Goal: Task Accomplishment & Management: Use online tool/utility

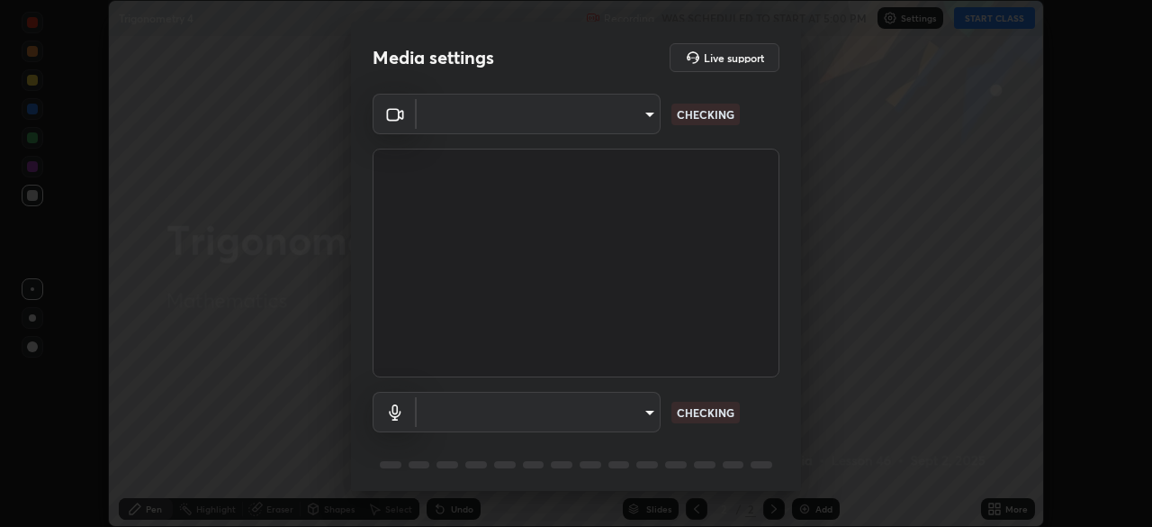
scroll to position [527, 1152]
type input "6d46a3bbb121808cbb74c832f71dfccd0f2f4db2e0a8dcefa18edd627fde2ff4"
click at [652, 408] on body "Erase all Trigonometry 4 Recording WAS SCHEDULED TO START AT 5:00 PM Settings S…" at bounding box center [576, 263] width 1152 height 527
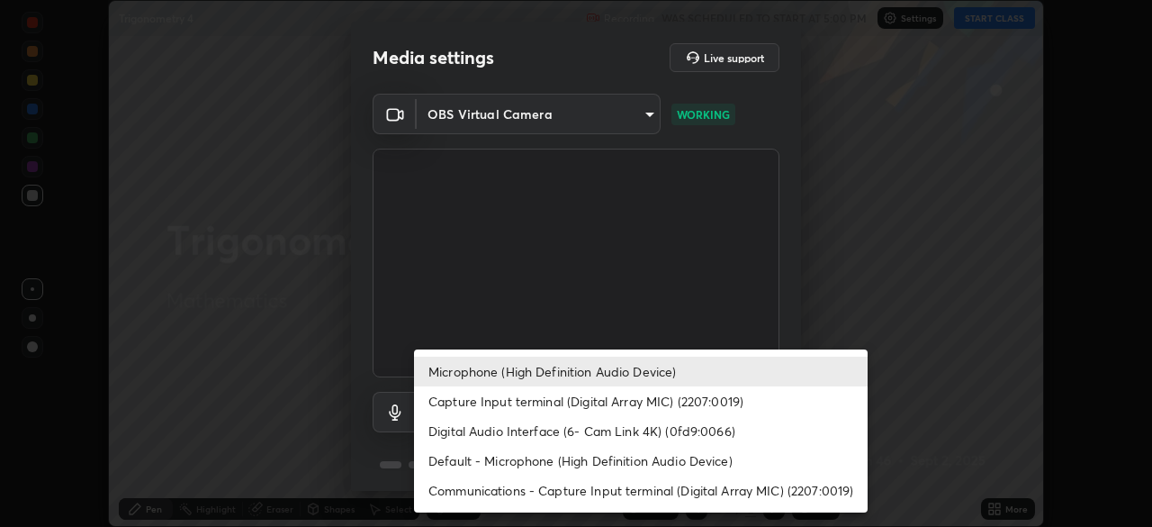
click at [636, 401] on li "Capture Input terminal (Digital Array MIC) (2207:0019)" at bounding box center [641, 401] width 454 height 30
type input "f6d8e788b0963aafc27e6a1fb7408dcbf301c46dd5a5e5fc7fad7974605062b4"
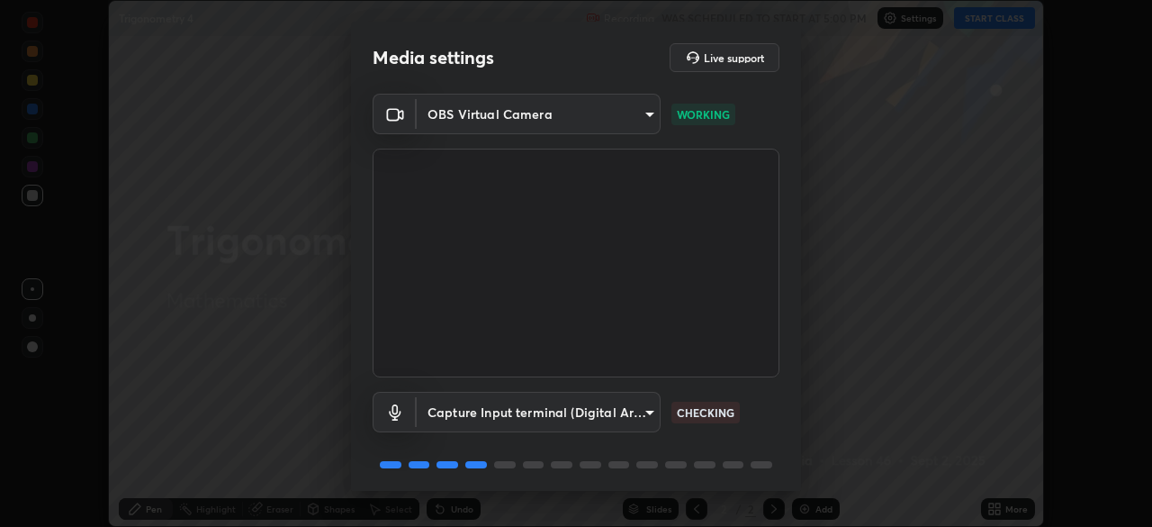
scroll to position [64, 0]
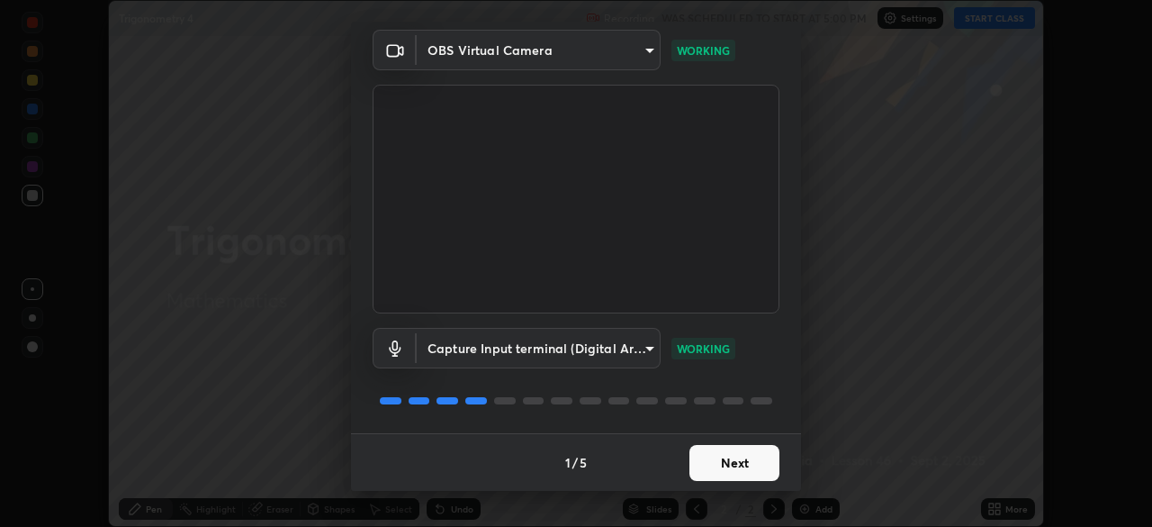
click at [741, 461] on button "Next" at bounding box center [735, 463] width 90 height 36
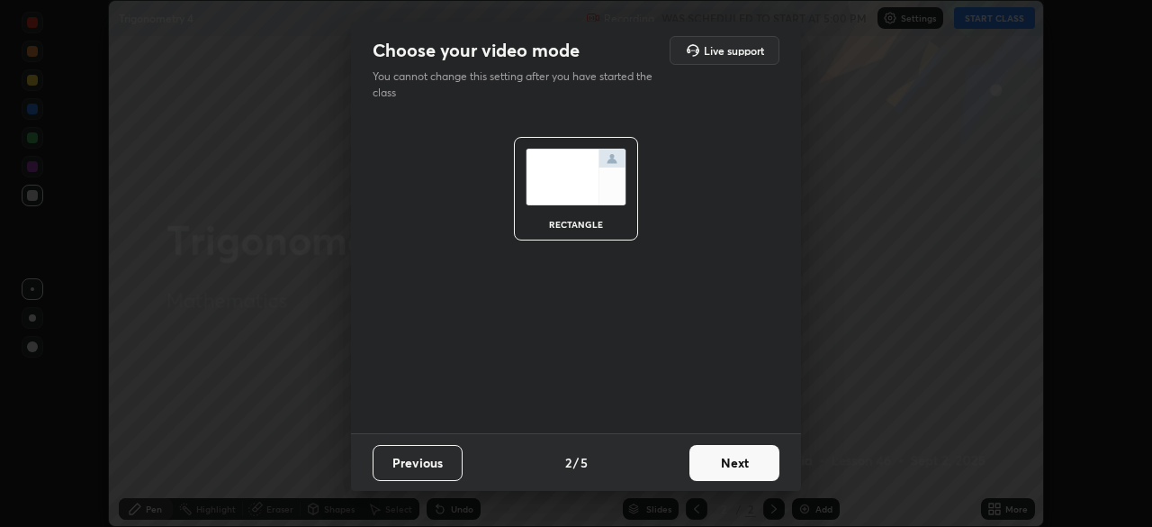
click at [744, 463] on button "Next" at bounding box center [735, 463] width 90 height 36
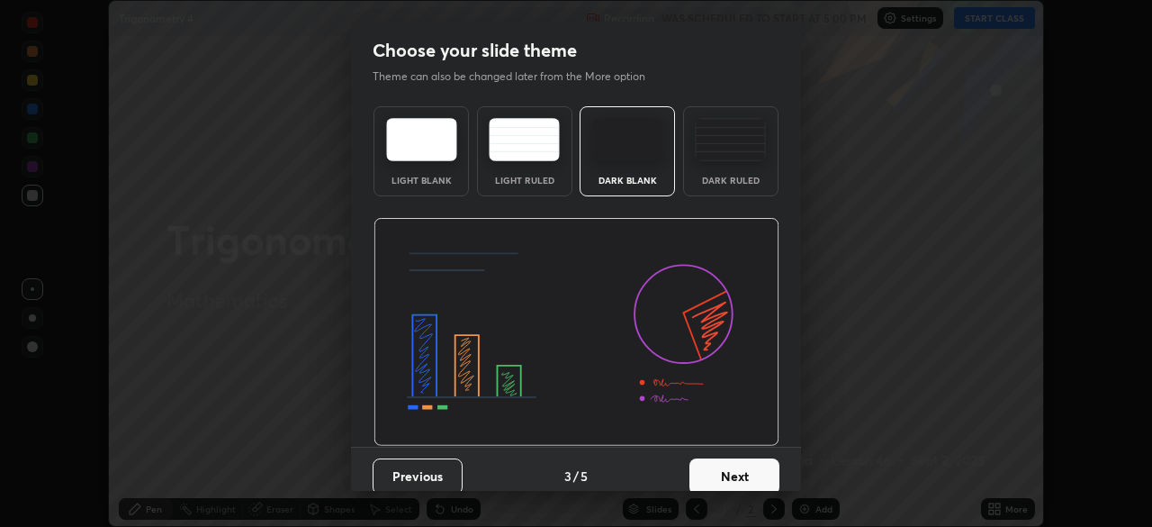
scroll to position [14, 0]
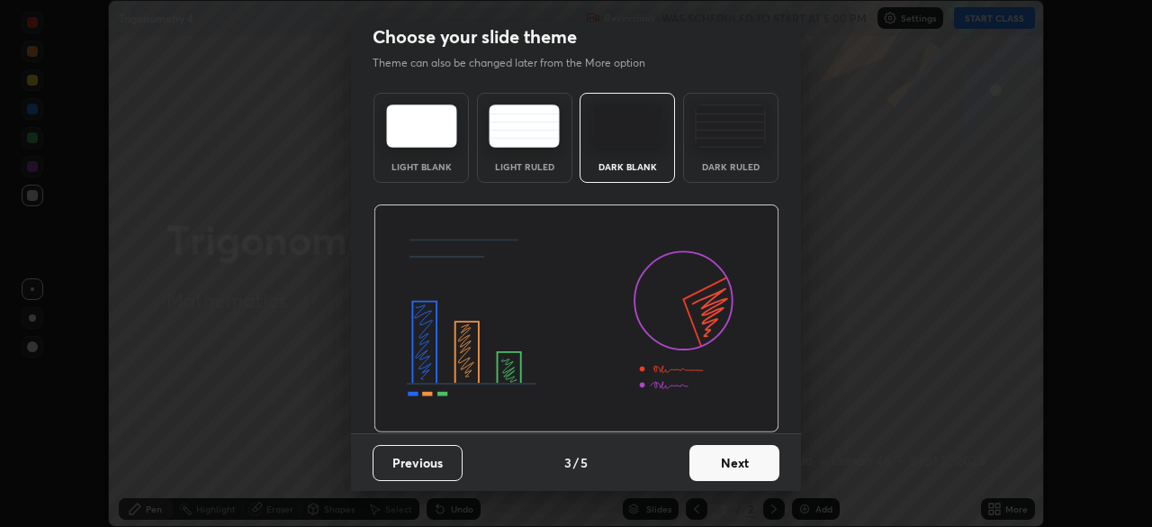
click at [740, 463] on button "Next" at bounding box center [735, 463] width 90 height 36
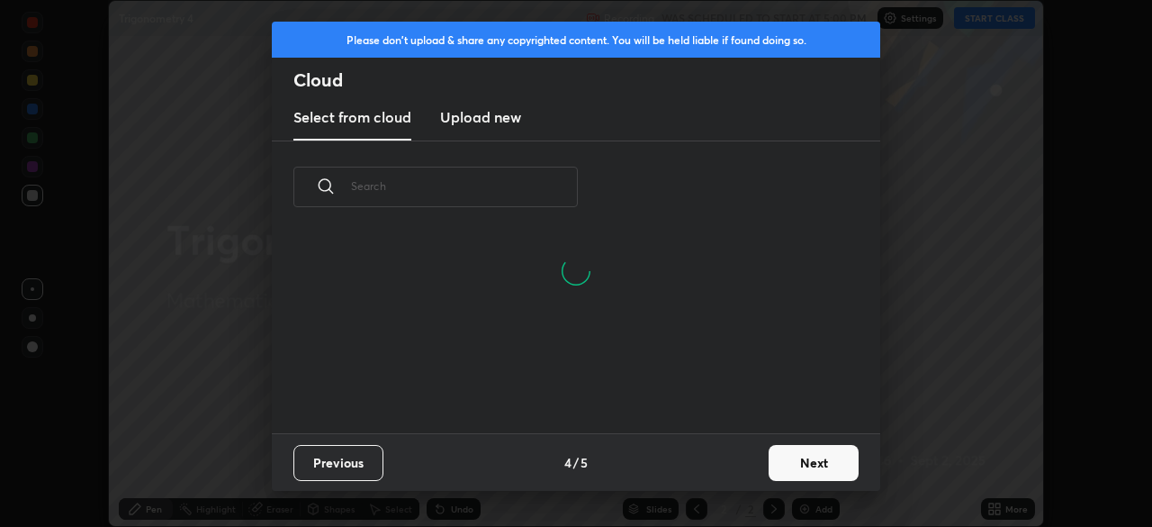
click at [805, 457] on button "Next" at bounding box center [814, 463] width 90 height 36
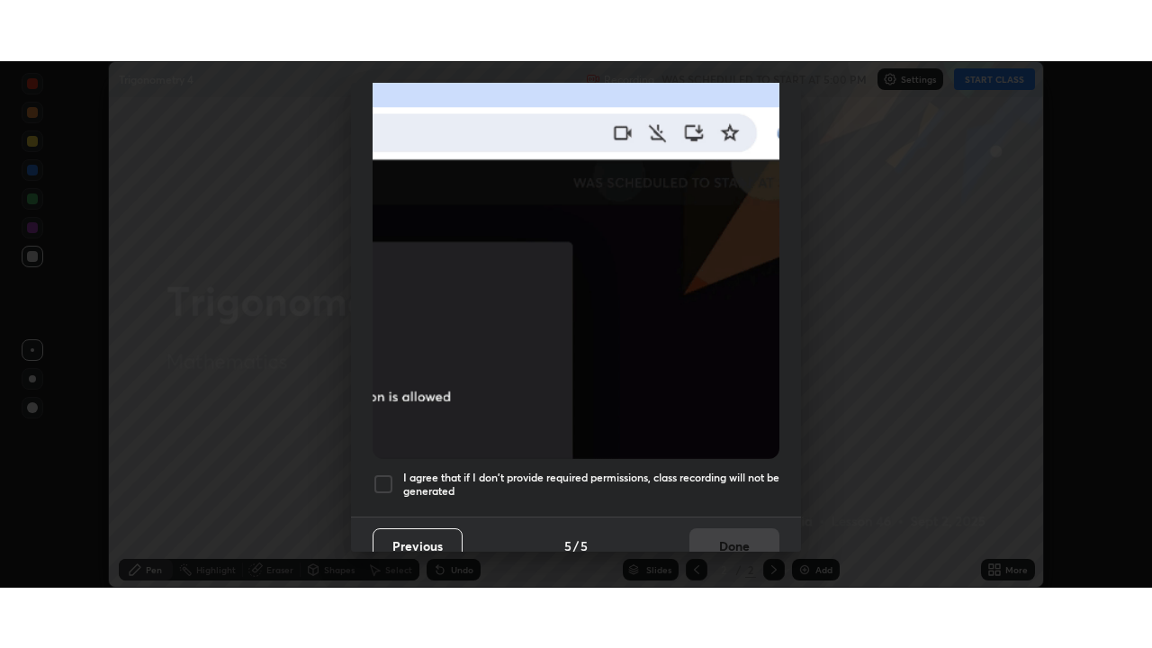
scroll to position [431, 0]
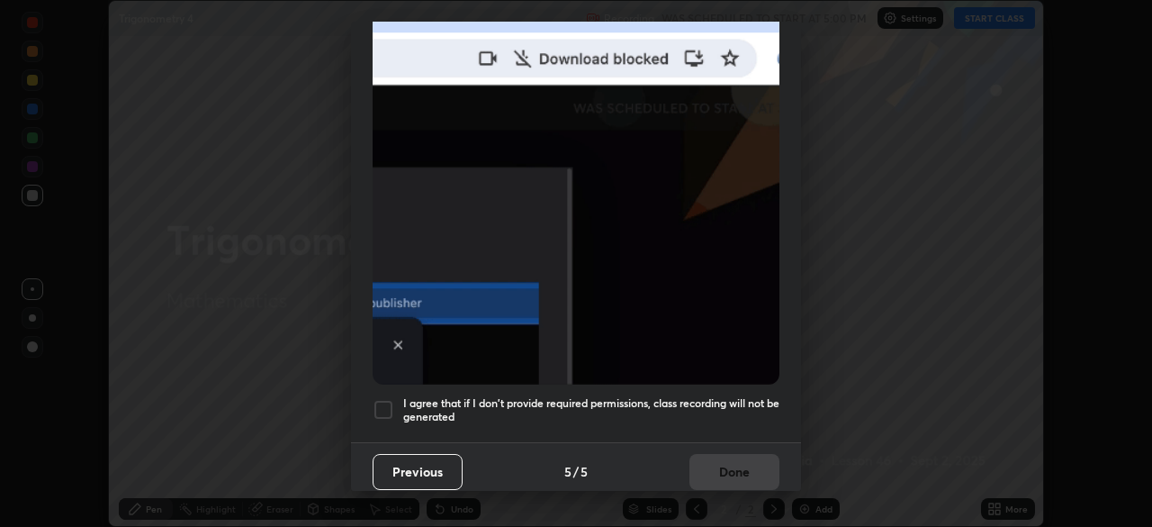
click at [388, 399] on div at bounding box center [384, 410] width 22 height 22
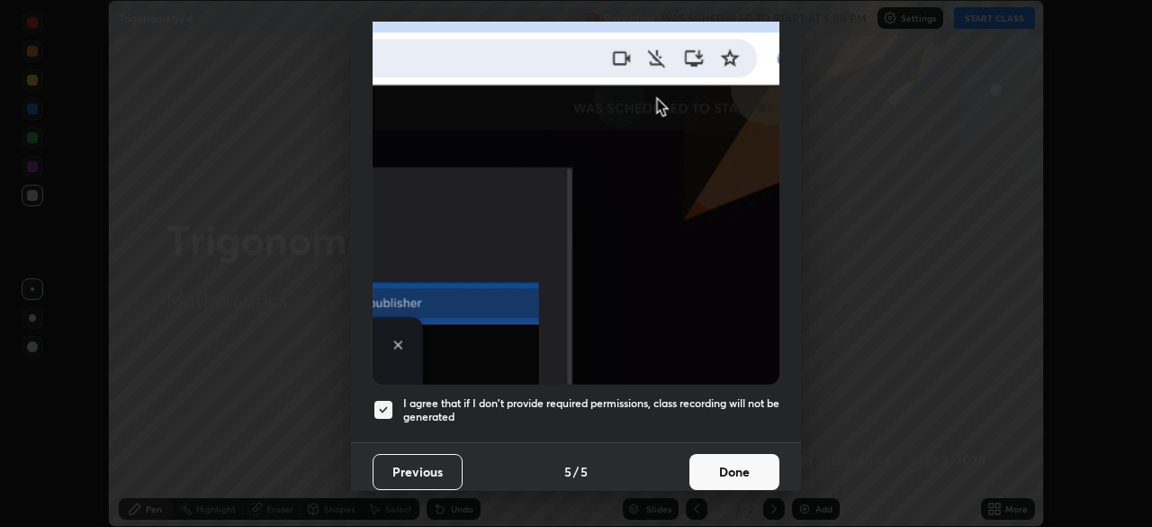
click at [730, 454] on button "Done" at bounding box center [735, 472] width 90 height 36
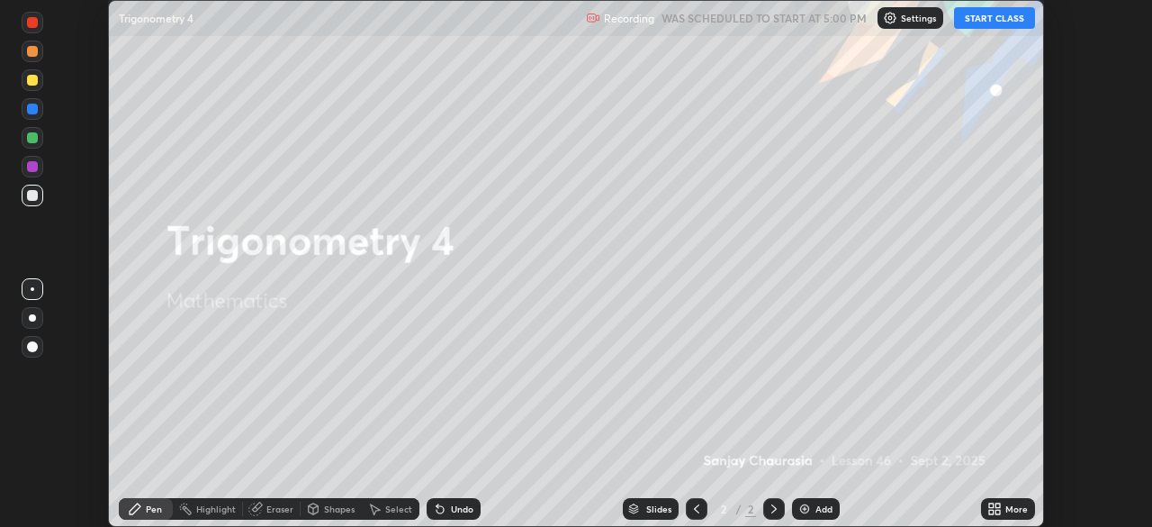
click at [998, 15] on button "START CLASS" at bounding box center [994, 18] width 81 height 22
click at [818, 508] on div "Add" at bounding box center [824, 508] width 17 height 9
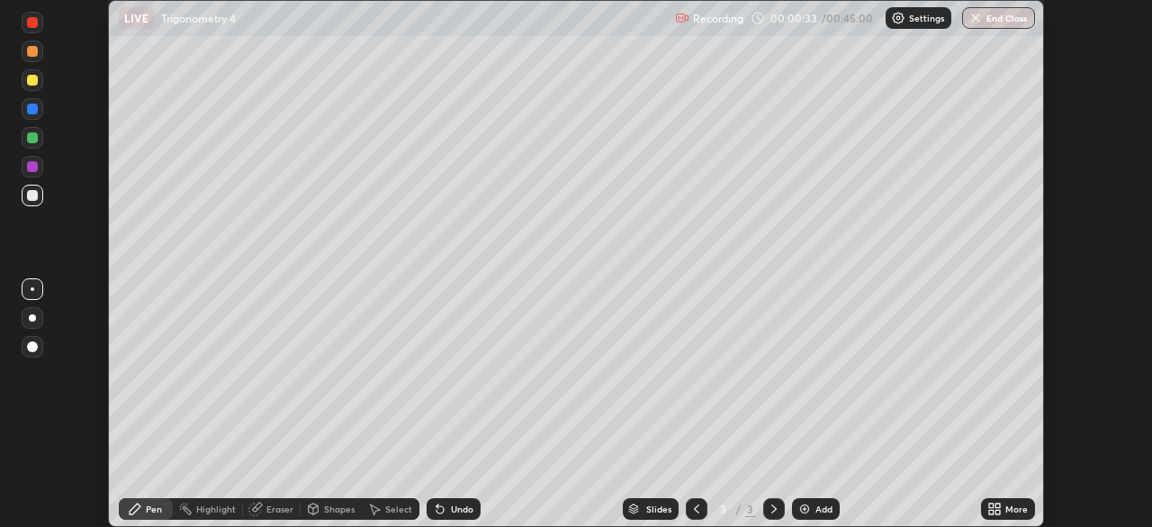
click at [991, 504] on icon at bounding box center [991, 505] width 5 height 5
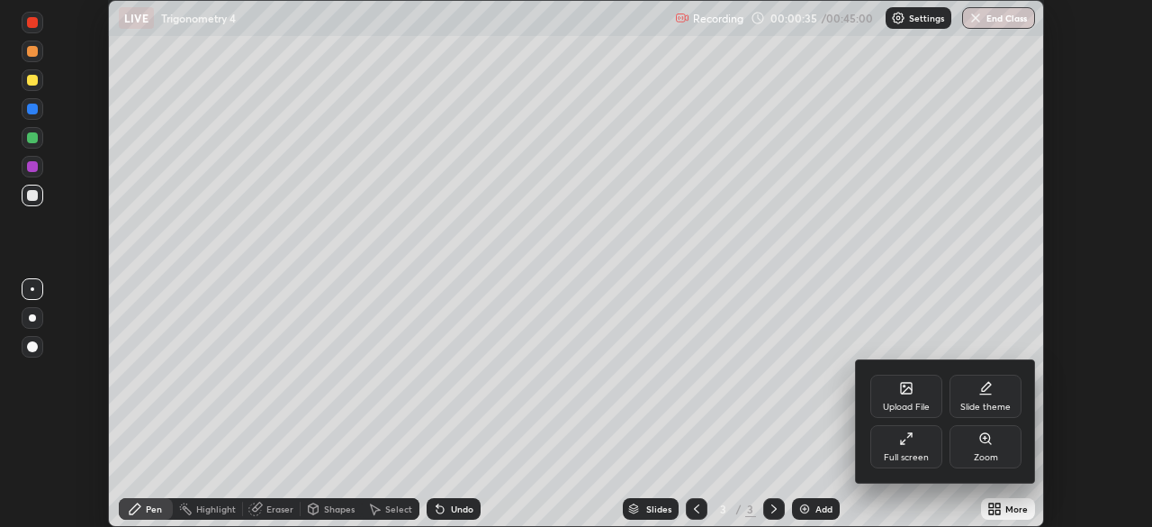
click at [984, 457] on div "Zoom" at bounding box center [986, 457] width 24 height 9
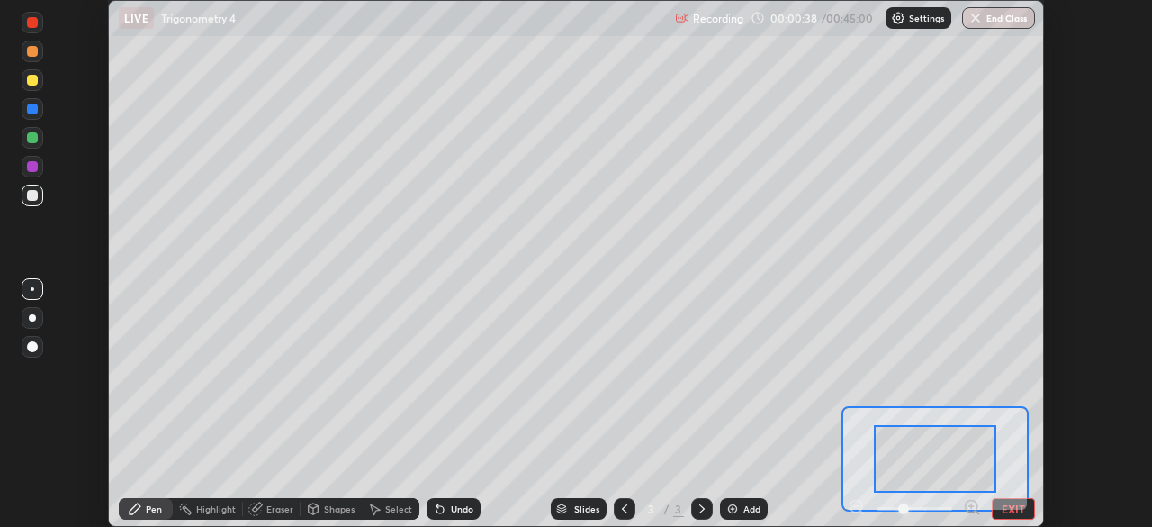
click at [1010, 507] on button "EXIT" at bounding box center [1013, 509] width 43 height 22
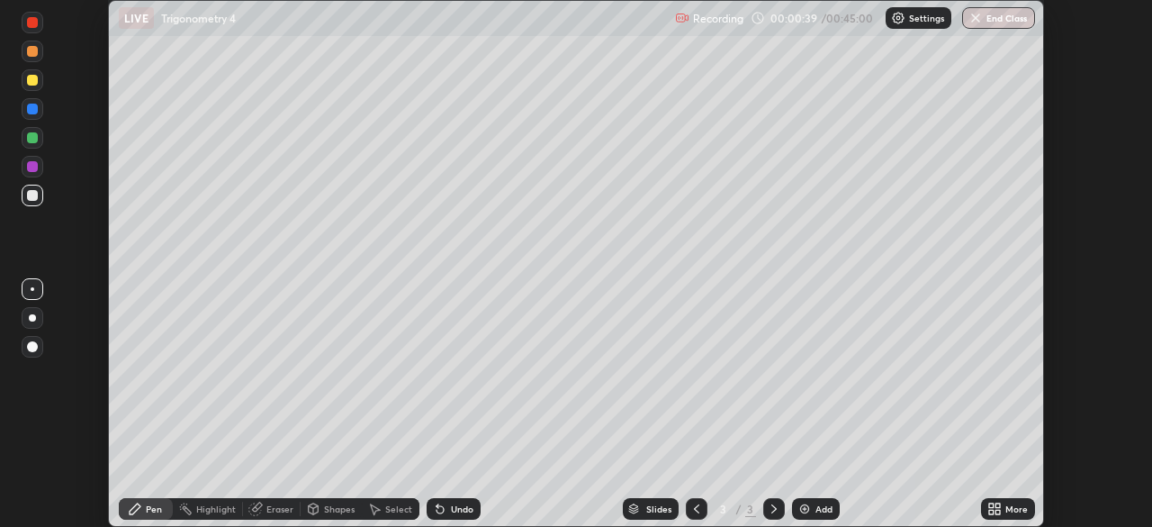
click at [993, 509] on icon at bounding box center [991, 511] width 5 height 5
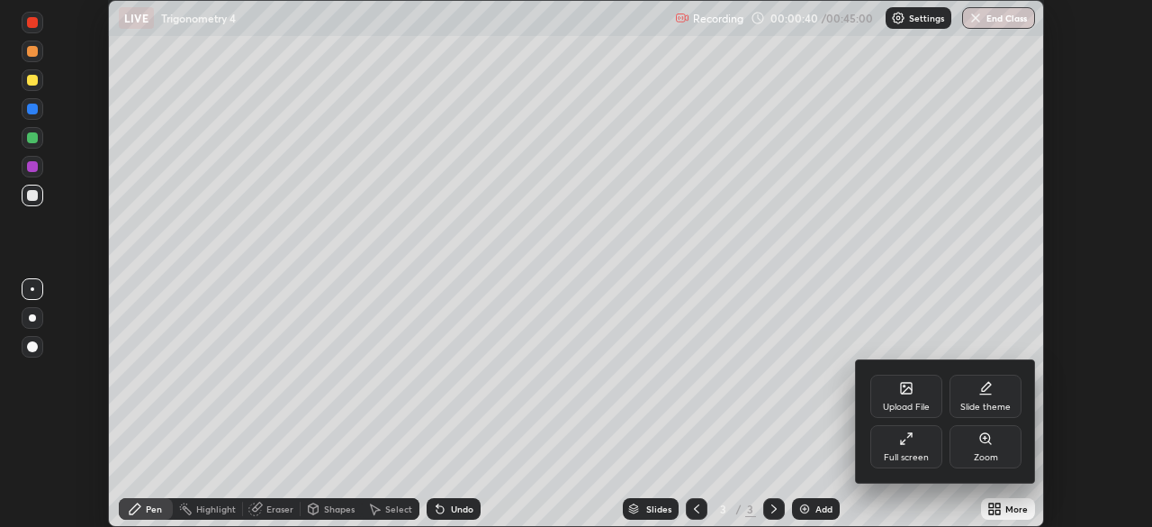
click at [897, 441] on div "Full screen" at bounding box center [906, 446] width 72 height 43
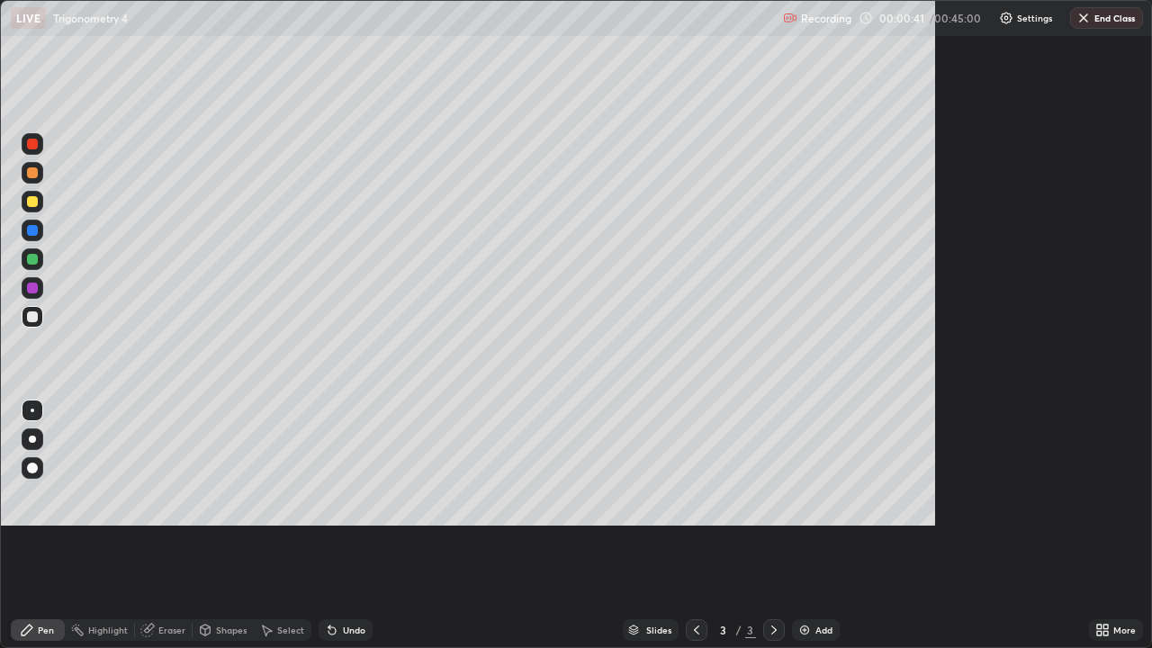
scroll to position [648, 1152]
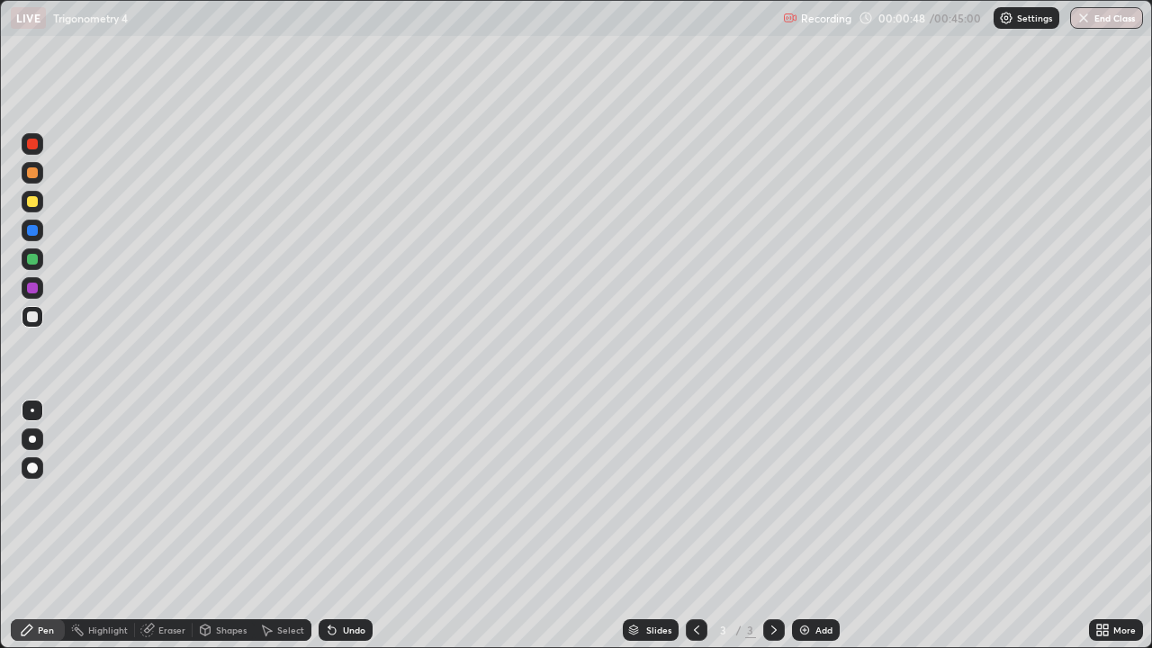
click at [32, 203] on div at bounding box center [32, 201] width 11 height 11
click at [35, 177] on div at bounding box center [32, 172] width 11 height 11
click at [821, 526] on div "Add" at bounding box center [824, 630] width 17 height 9
click at [32, 203] on div at bounding box center [32, 201] width 11 height 11
click at [33, 259] on div at bounding box center [32, 259] width 11 height 11
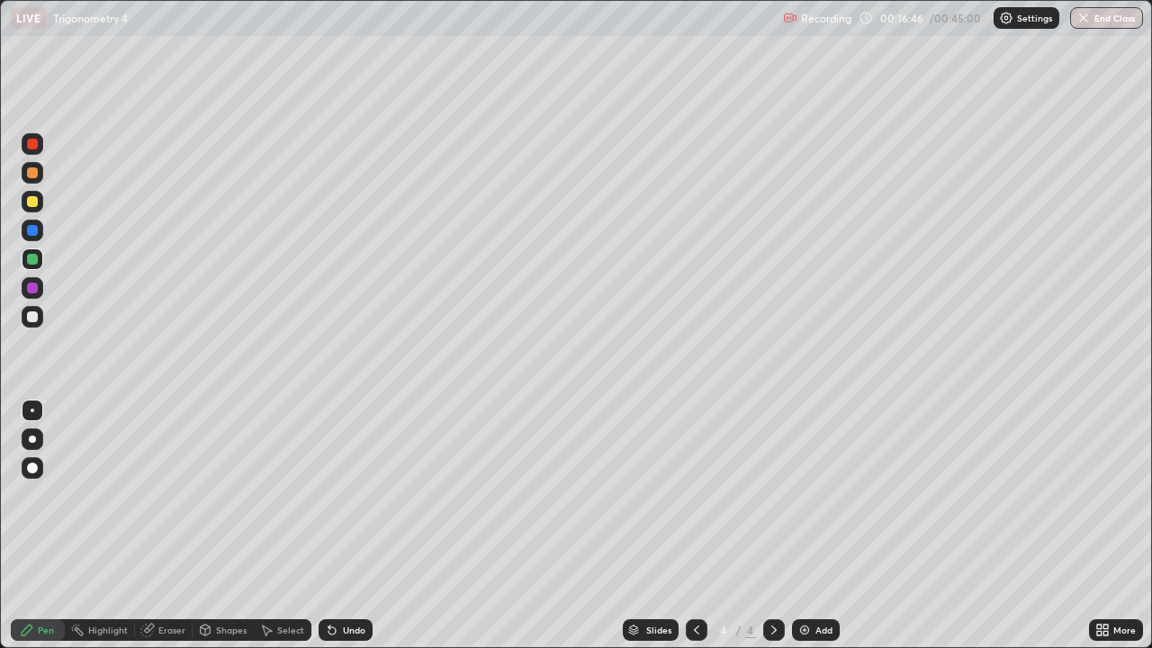
click at [35, 320] on div at bounding box center [32, 316] width 11 height 11
click at [32, 260] on div at bounding box center [32, 259] width 11 height 11
click at [817, 526] on div "Add" at bounding box center [816, 630] width 48 height 22
click at [177, 526] on div "Eraser" at bounding box center [171, 630] width 27 height 9
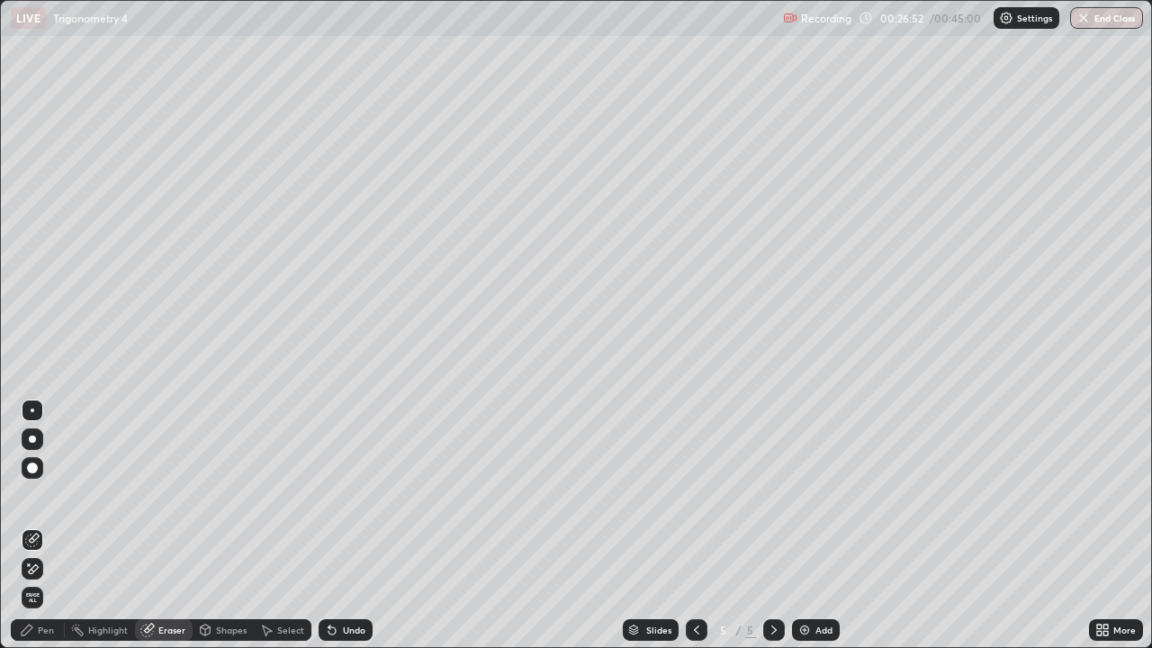
click at [48, 526] on div "Pen" at bounding box center [46, 630] width 16 height 9
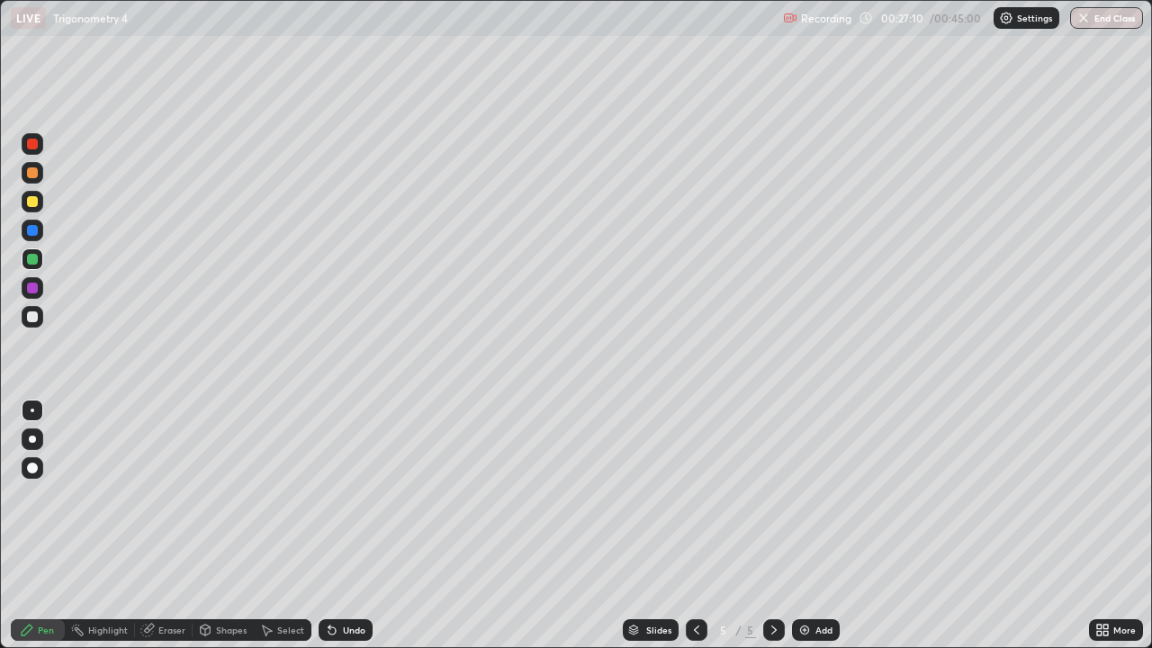
click at [35, 203] on div at bounding box center [32, 201] width 11 height 11
click at [169, 526] on div "Eraser" at bounding box center [171, 630] width 27 height 9
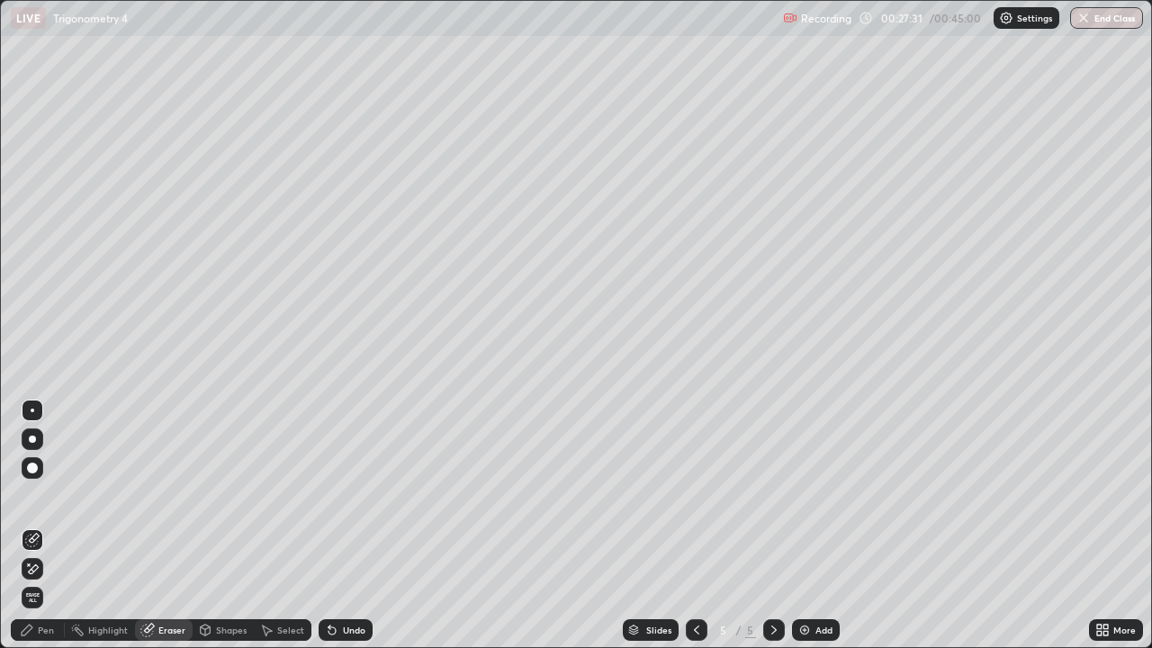
click at [46, 526] on div "Pen" at bounding box center [46, 630] width 16 height 9
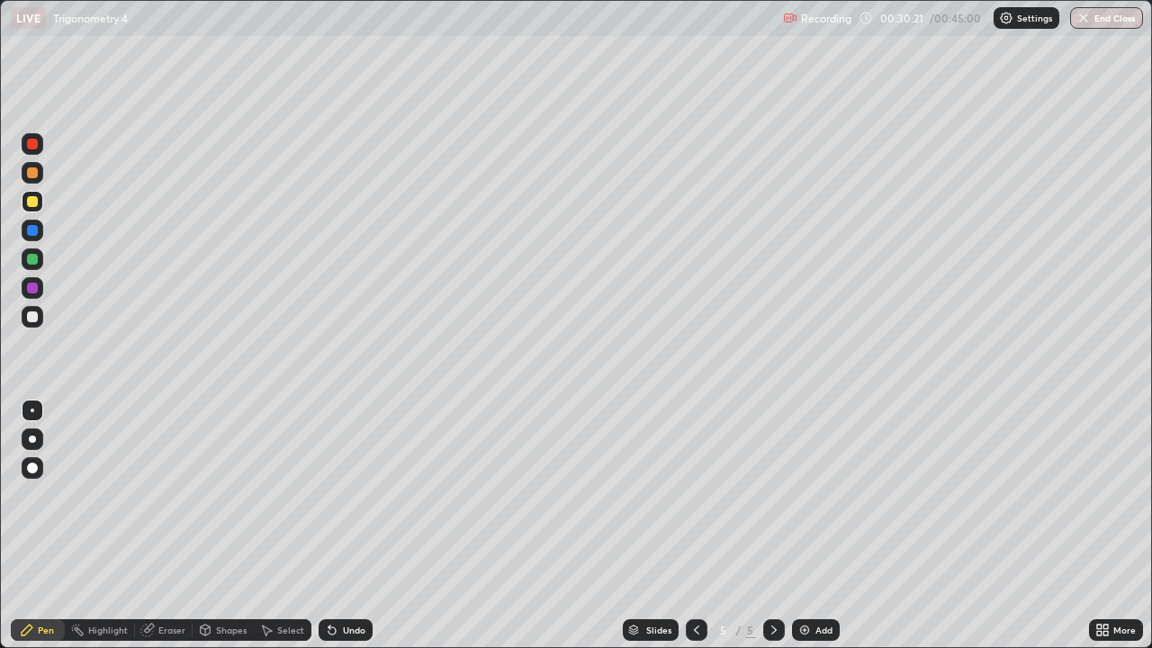
click at [31, 317] on div at bounding box center [32, 316] width 11 height 11
click at [33, 173] on div at bounding box center [32, 172] width 11 height 11
click at [172, 526] on div "Eraser" at bounding box center [171, 630] width 27 height 9
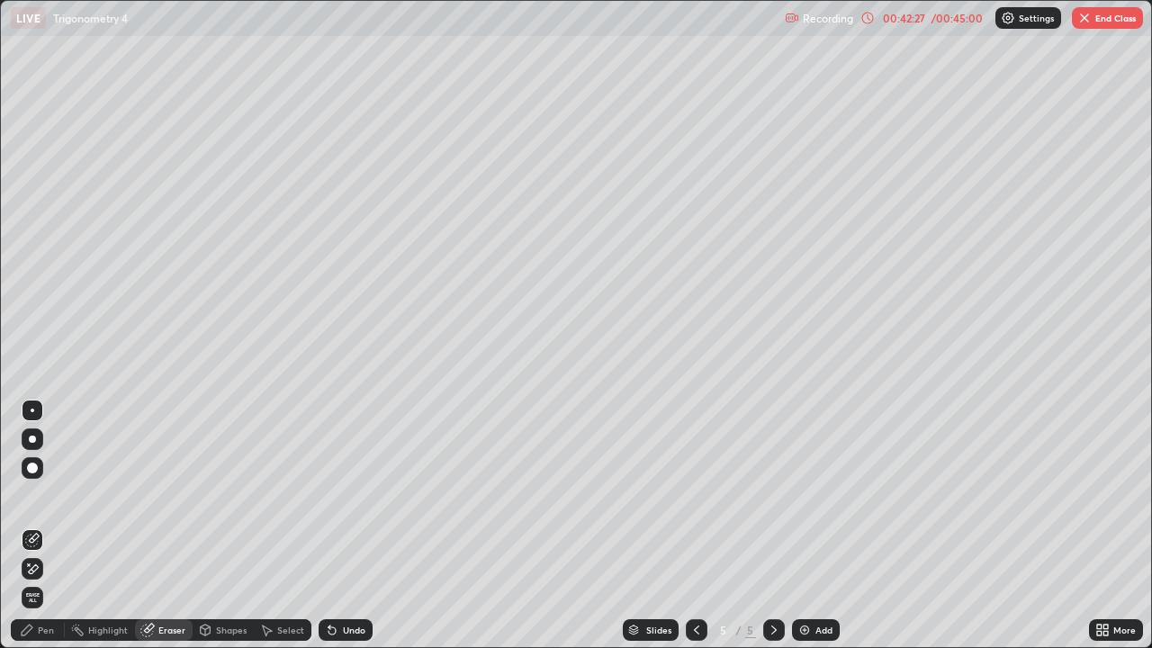
click at [34, 526] on icon at bounding box center [32, 569] width 14 height 15
click at [55, 526] on div "Pen" at bounding box center [38, 630] width 54 height 22
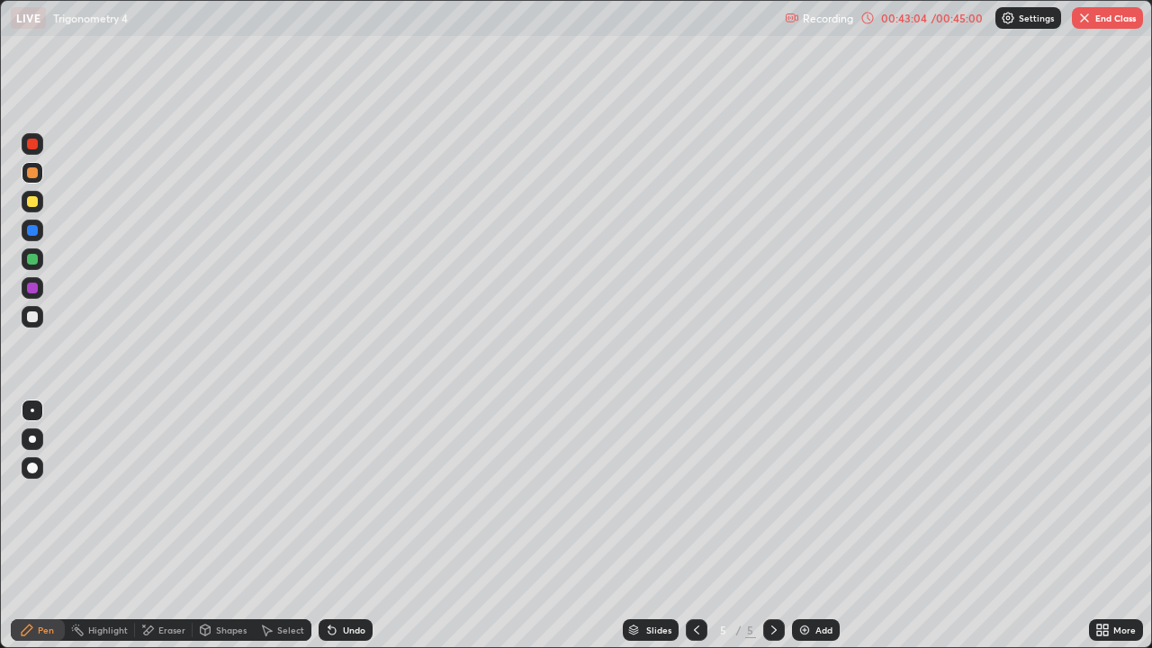
click at [169, 526] on div "Eraser" at bounding box center [171, 630] width 27 height 9
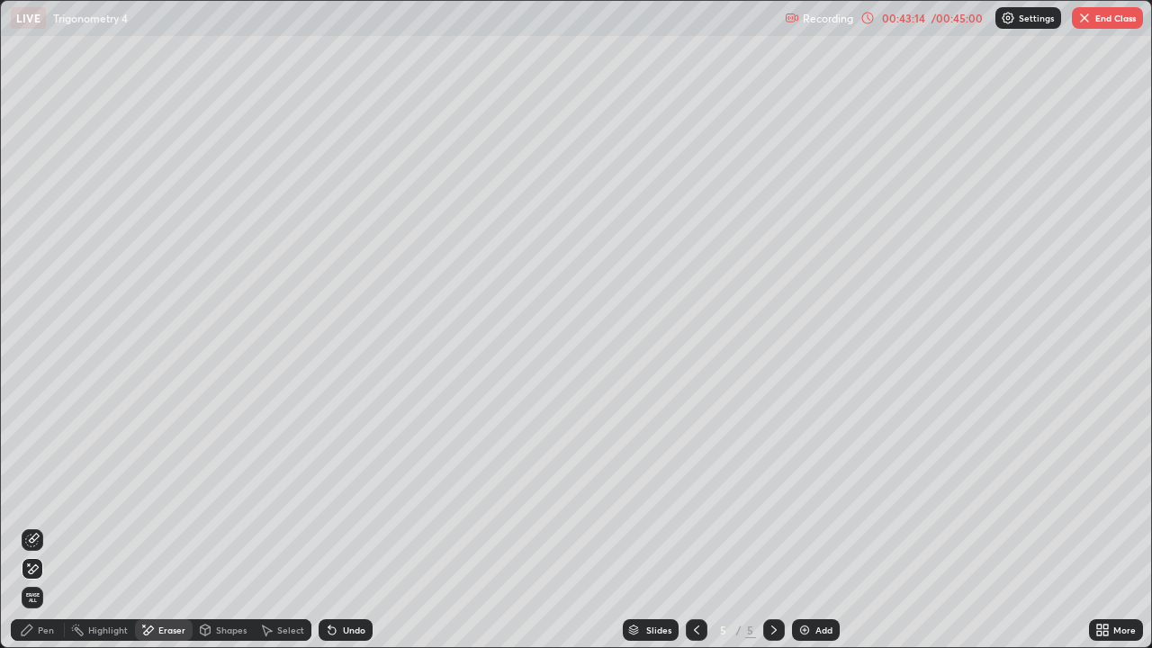
click at [59, 526] on div "Pen" at bounding box center [38, 630] width 54 height 22
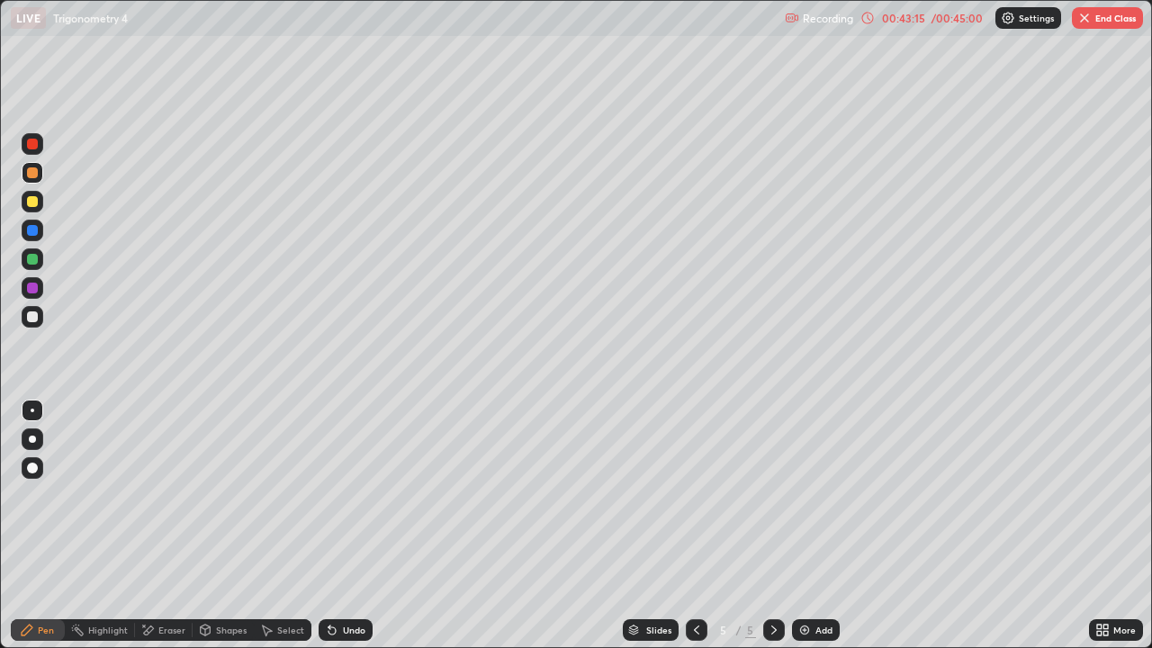
click at [36, 316] on div at bounding box center [32, 316] width 11 height 11
click at [35, 148] on div at bounding box center [32, 144] width 11 height 11
click at [34, 176] on div at bounding box center [32, 172] width 11 height 11
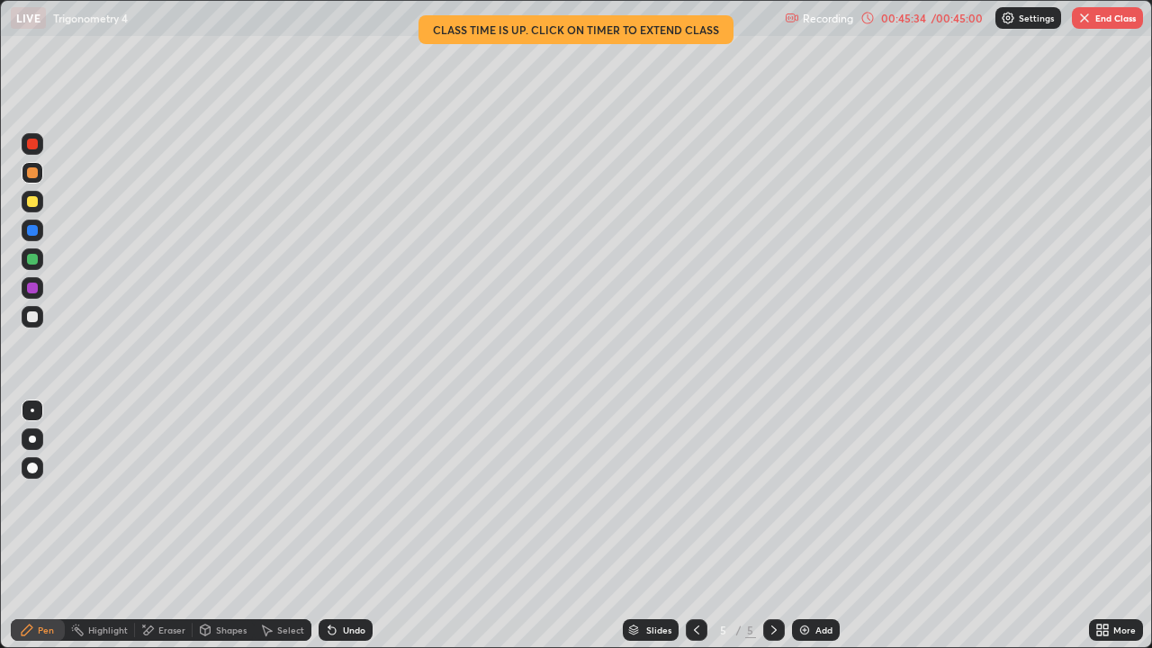
click at [1107, 21] on button "End Class" at bounding box center [1107, 18] width 71 height 22
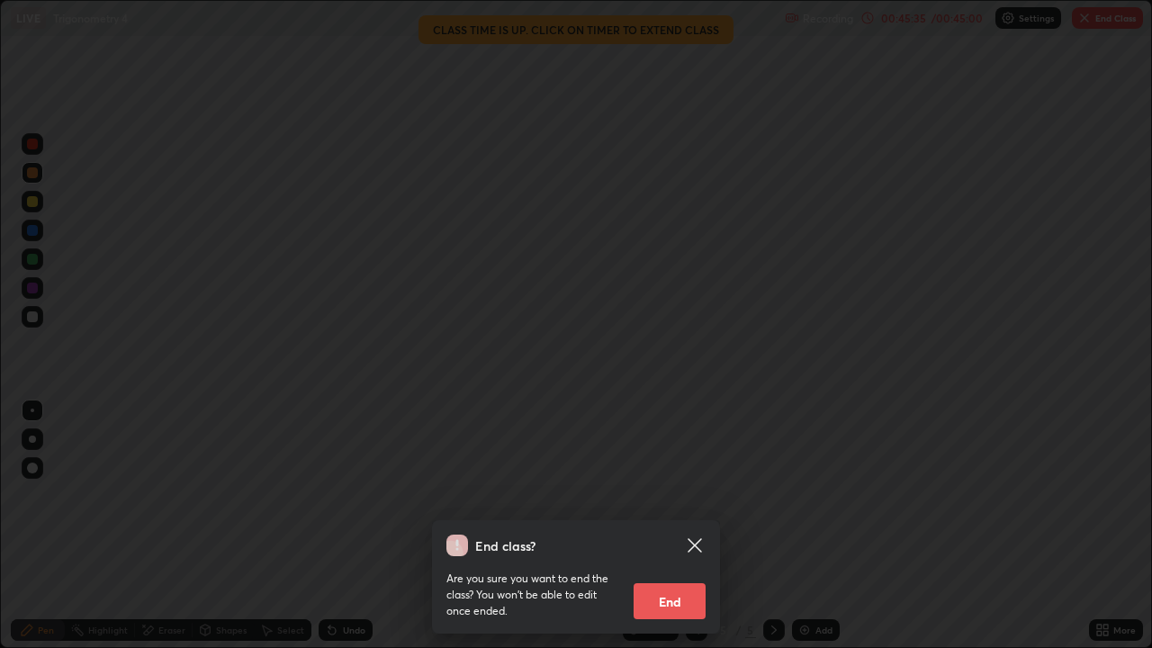
click at [673, 526] on button "End" at bounding box center [670, 601] width 72 height 36
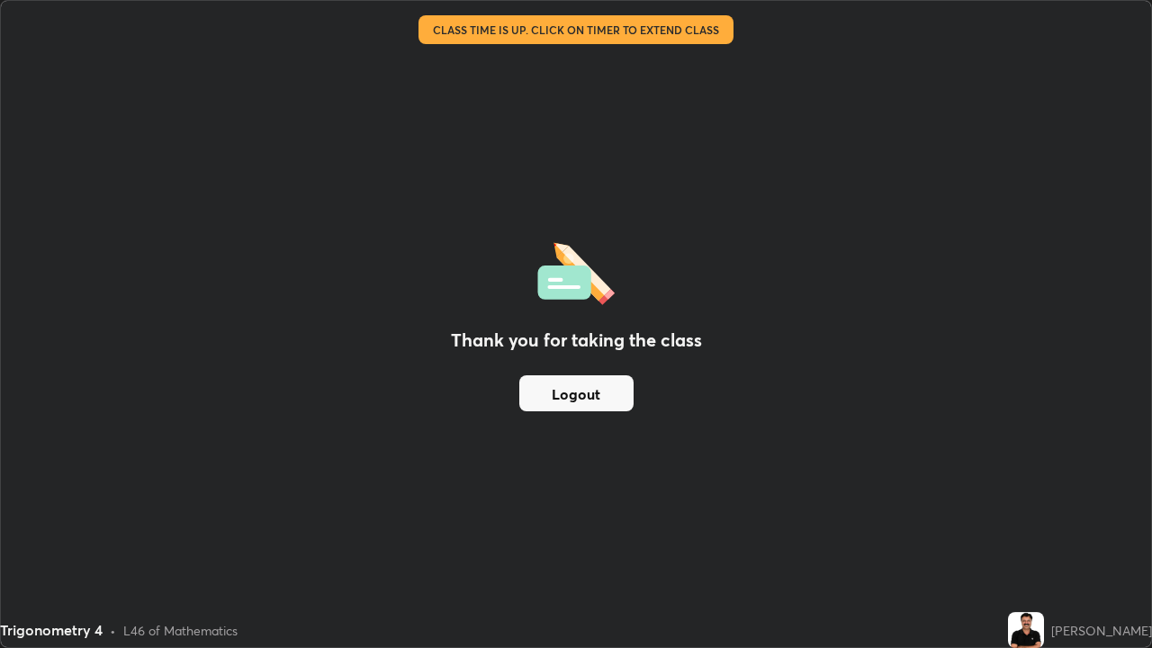
click at [585, 392] on button "Logout" at bounding box center [576, 393] width 114 height 36
